Goal: Transaction & Acquisition: Register for event/course

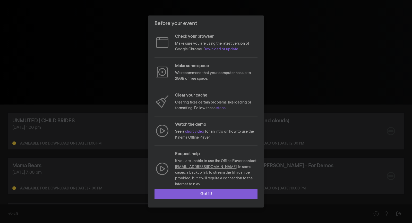
click at [210, 191] on button "Got it!" at bounding box center [206, 194] width 103 height 10
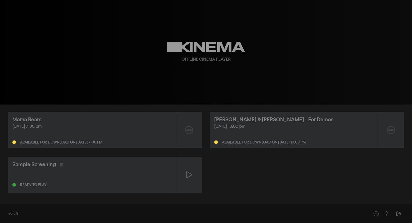
scroll to position [46, 0]
click at [287, 162] on div "UNMUTED | CHILD BRIDES [DATE] 1:00 pm Available for download on [DATE] 1:00 pm …" at bounding box center [206, 130] width 396 height 126
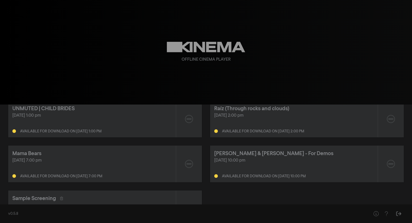
scroll to position [0, 0]
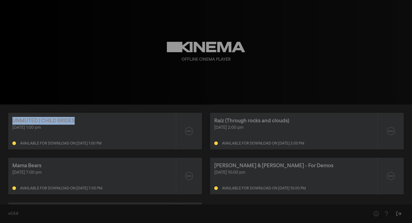
drag, startPoint x: 84, startPoint y: 123, endPoint x: 6, endPoint y: 121, distance: 77.8
click at [6, 121] on div "UNMUTED | CHILD BRIDES [DATE] 1:00 pm Available for download on [DATE] 1:00 pm …" at bounding box center [206, 175] width 412 height 142
click at [45, 136] on div "[DATE] 1:00 pm Available for download on [DATE] 1:00 pm" at bounding box center [91, 134] width 159 height 21
drag, startPoint x: 29, startPoint y: 128, endPoint x: 4, endPoint y: 128, distance: 24.2
click at [4, 128] on div "UNMUTED | CHILD BRIDES [DATE] 1:00 pm Available for download on [DATE] 1:00 pm …" at bounding box center [206, 175] width 412 height 142
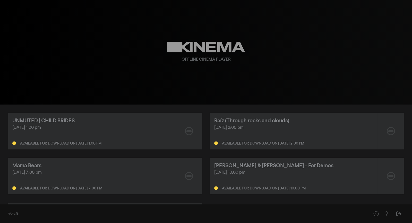
click at [39, 132] on div "[DATE] 1:00 pm Available for download on [DATE] 1:00 pm" at bounding box center [91, 134] width 159 height 21
click at [57, 130] on div "[DATE] 1:00 pm" at bounding box center [91, 127] width 159 height 6
drag, startPoint x: 122, startPoint y: 143, endPoint x: 73, endPoint y: 142, distance: 48.4
click at [73, 142] on div "Available for download on [DATE] 1:00 pm" at bounding box center [91, 142] width 159 height 6
click at [106, 127] on div "[DATE] 1:00 pm" at bounding box center [91, 127] width 159 height 6
